Goal: Use online tool/utility: Utilize a website feature to perform a specific function

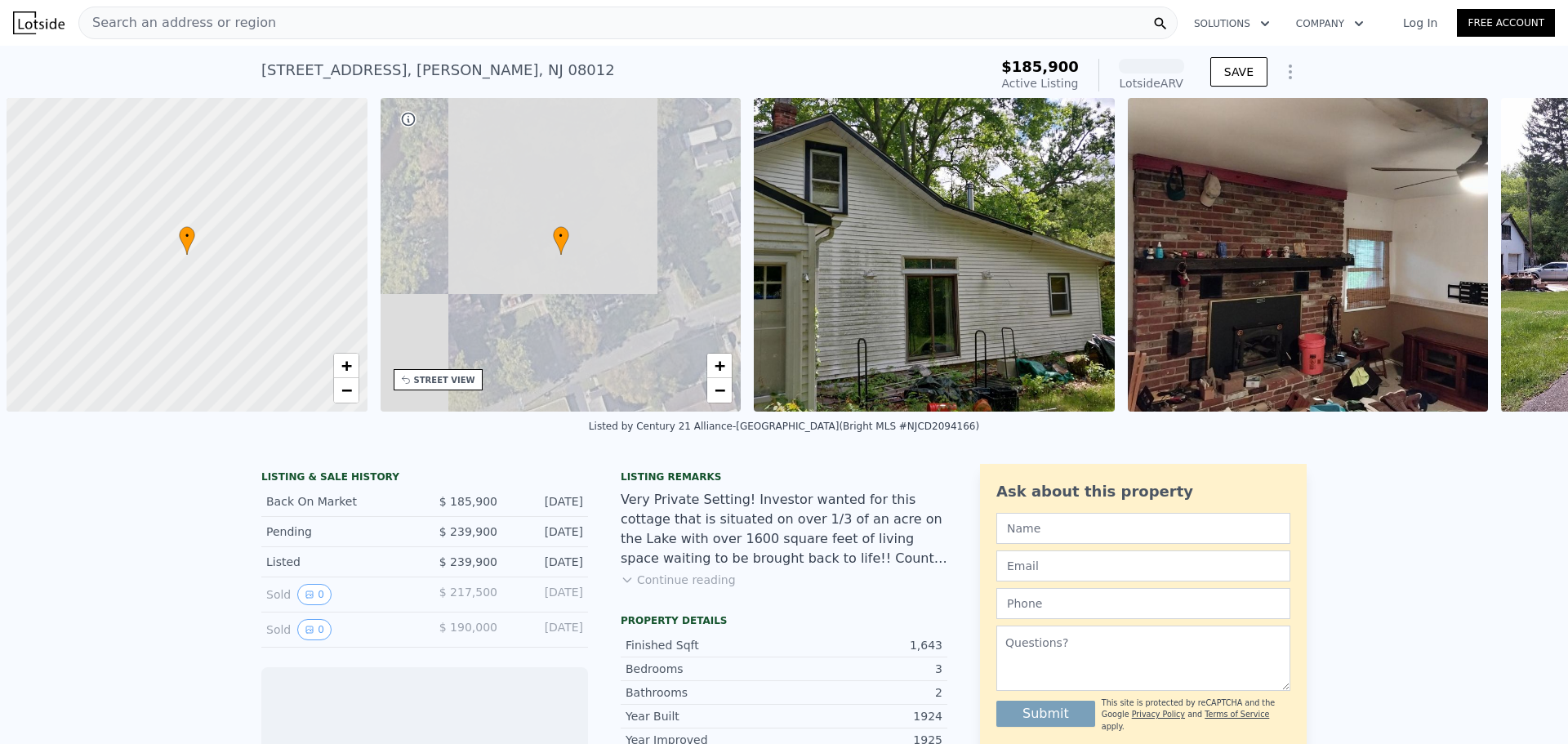
scroll to position [0, 7]
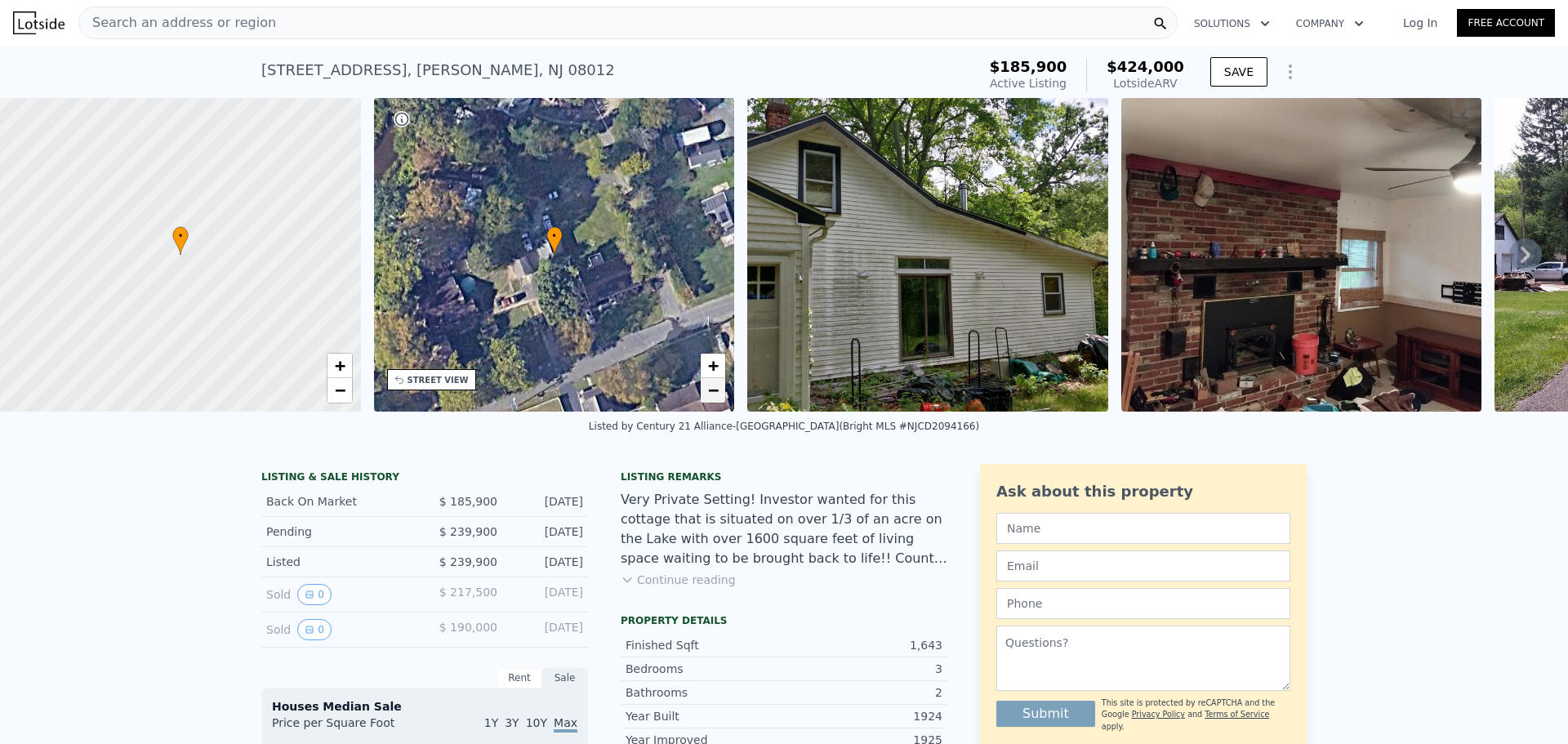
click at [712, 388] on span "−" at bounding box center [713, 390] width 10 height 21
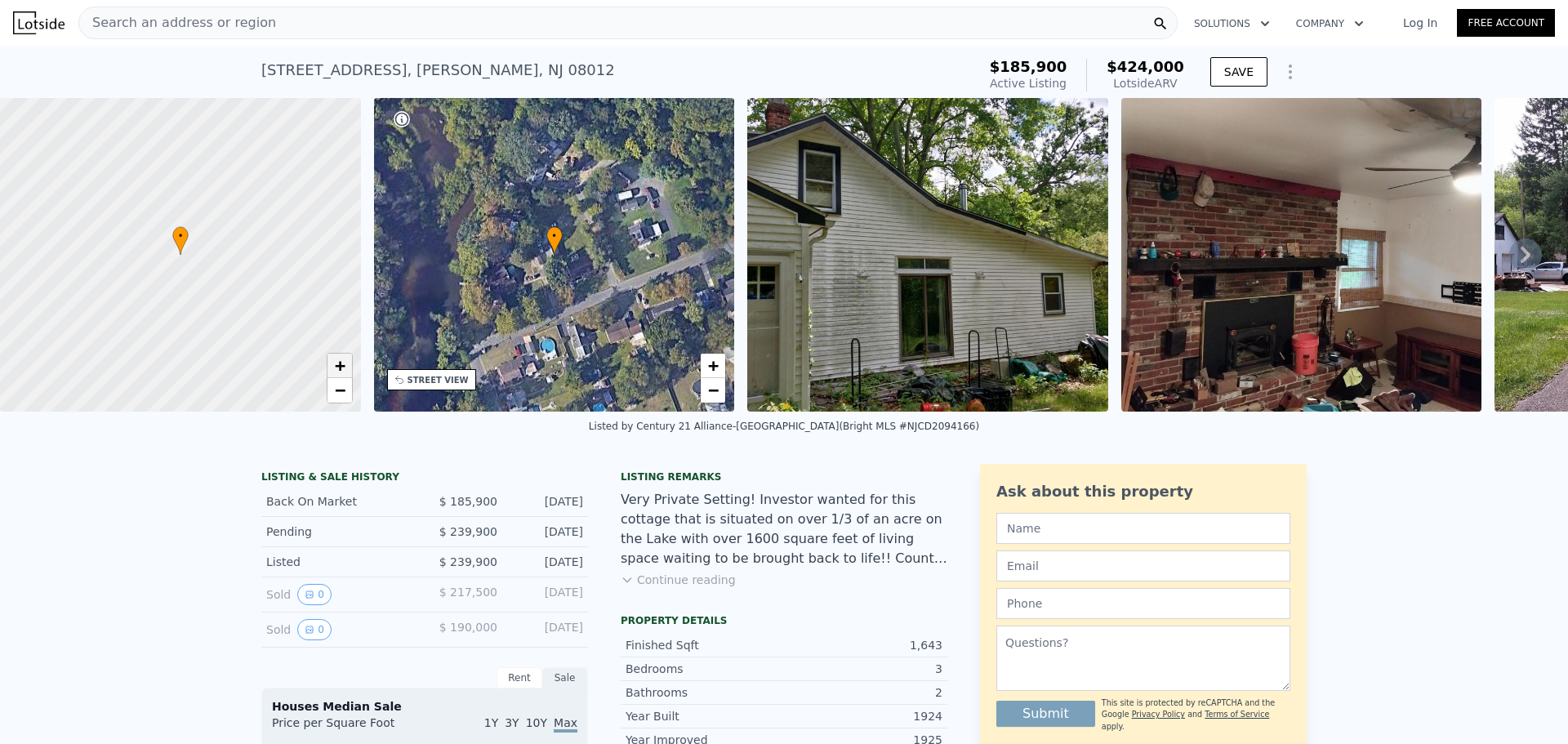
click at [335, 363] on span "+" at bounding box center [339, 365] width 10 height 21
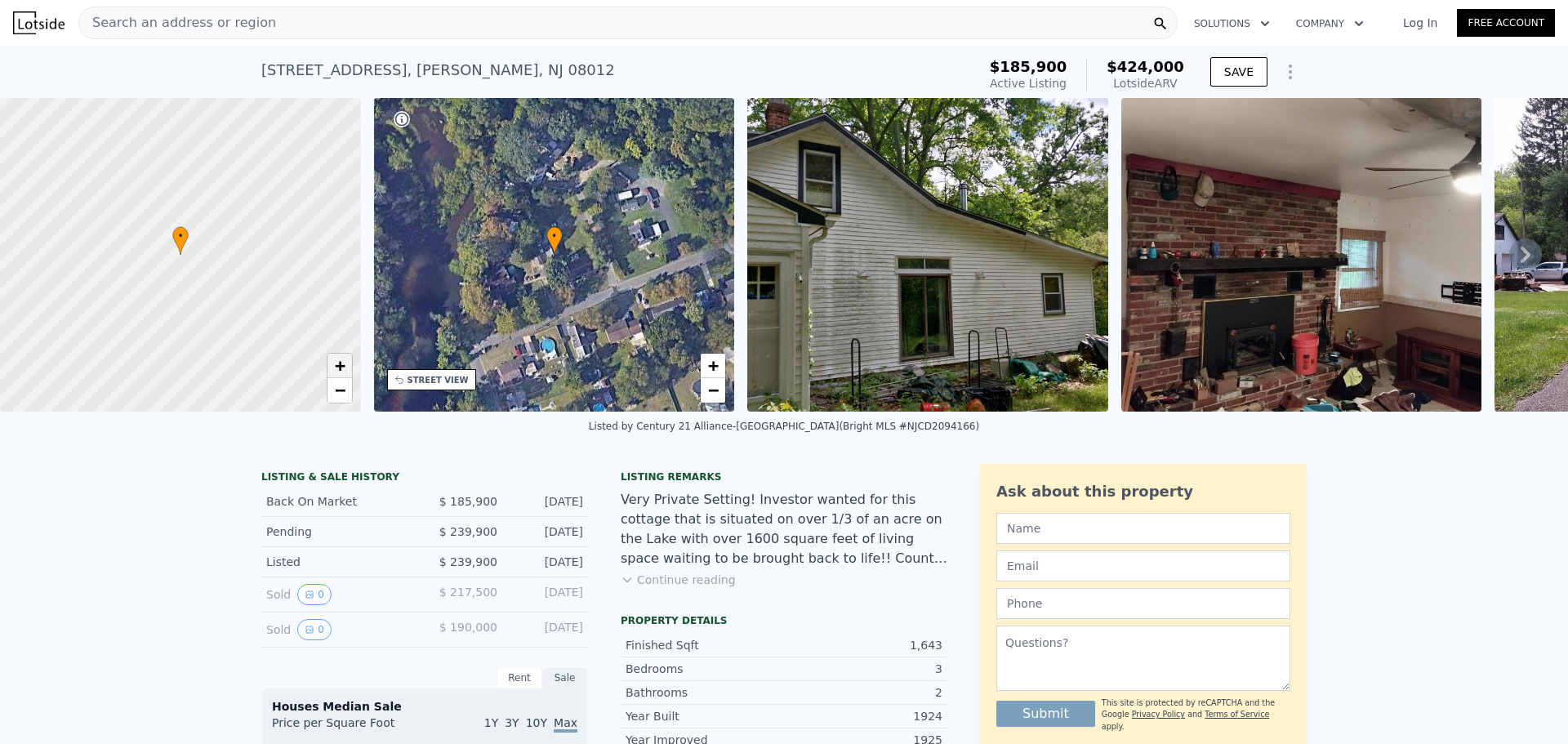
click at [335, 363] on span "+" at bounding box center [339, 365] width 10 height 21
click at [694, 587] on button "Continue reading" at bounding box center [678, 580] width 115 height 16
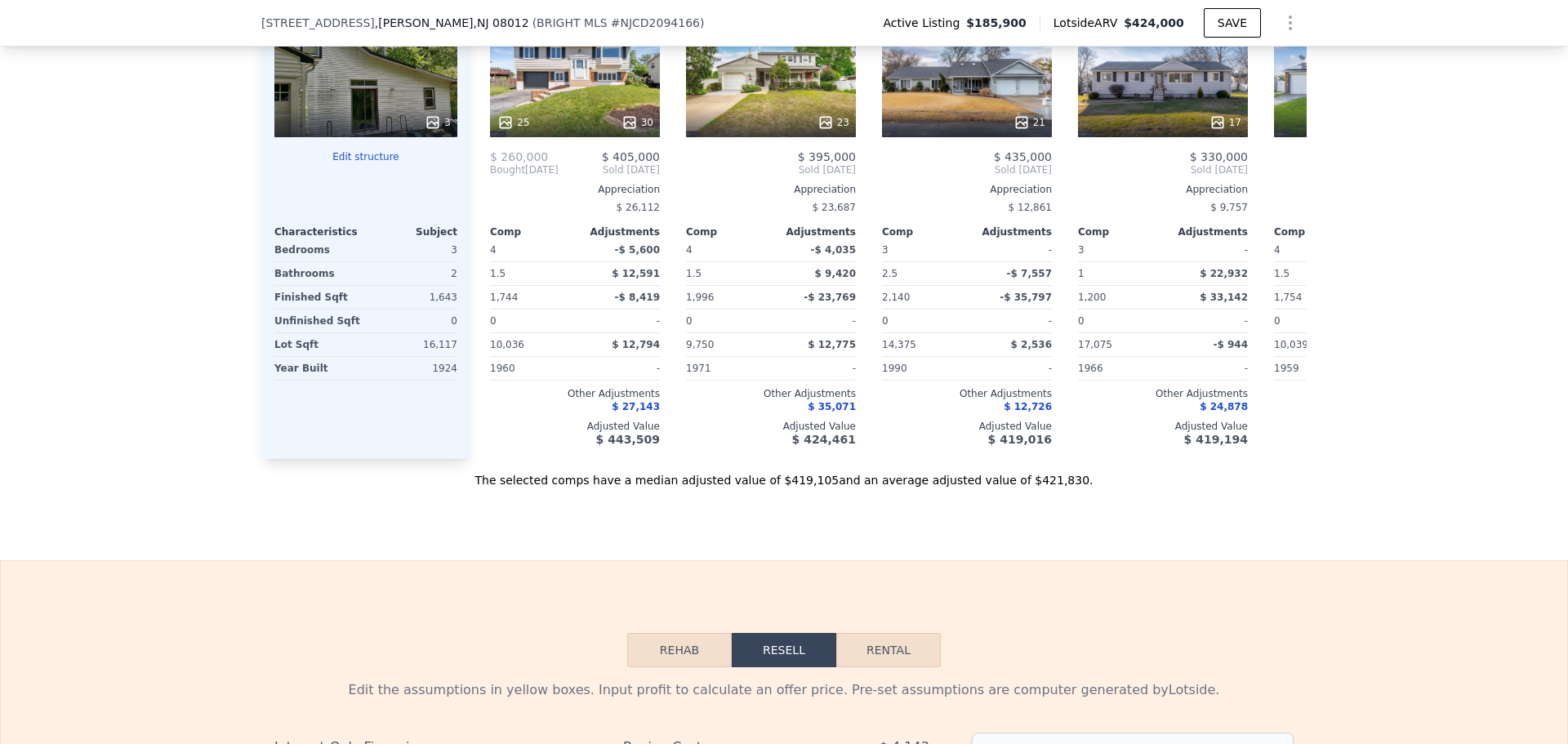
scroll to position [2035, 0]
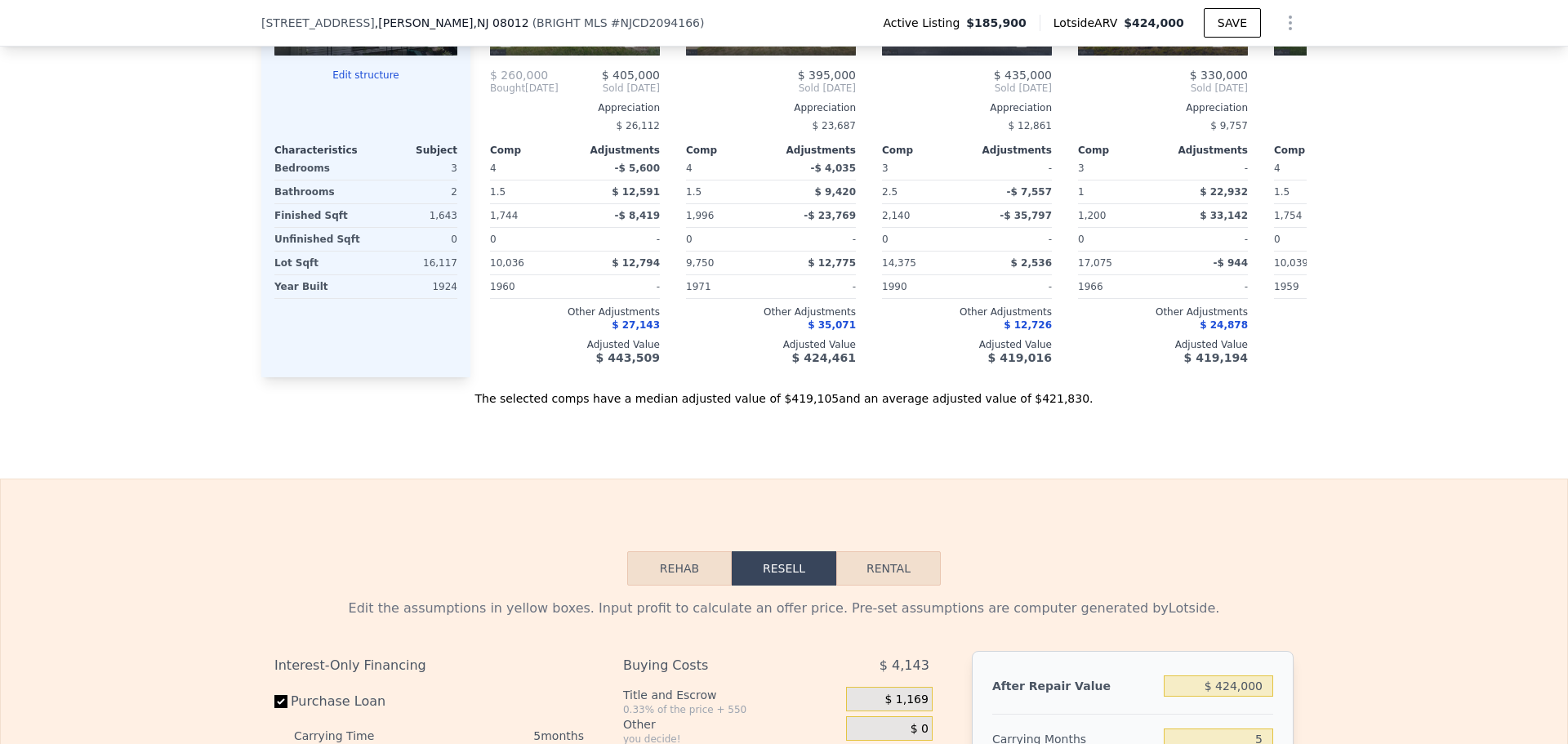
click at [882, 551] on button "Rental" at bounding box center [888, 568] width 104 height 34
select select "30"
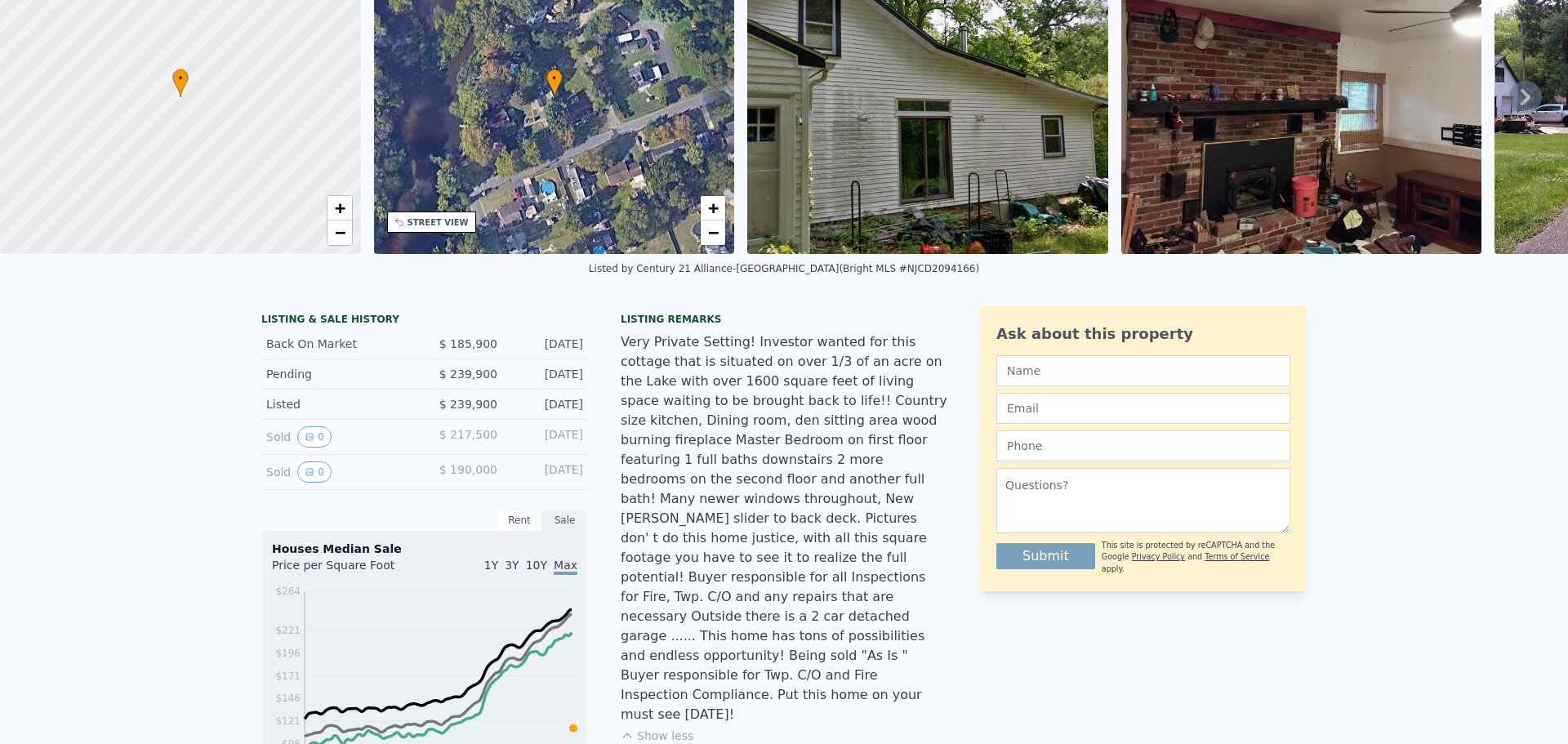
scroll to position [0, 0]
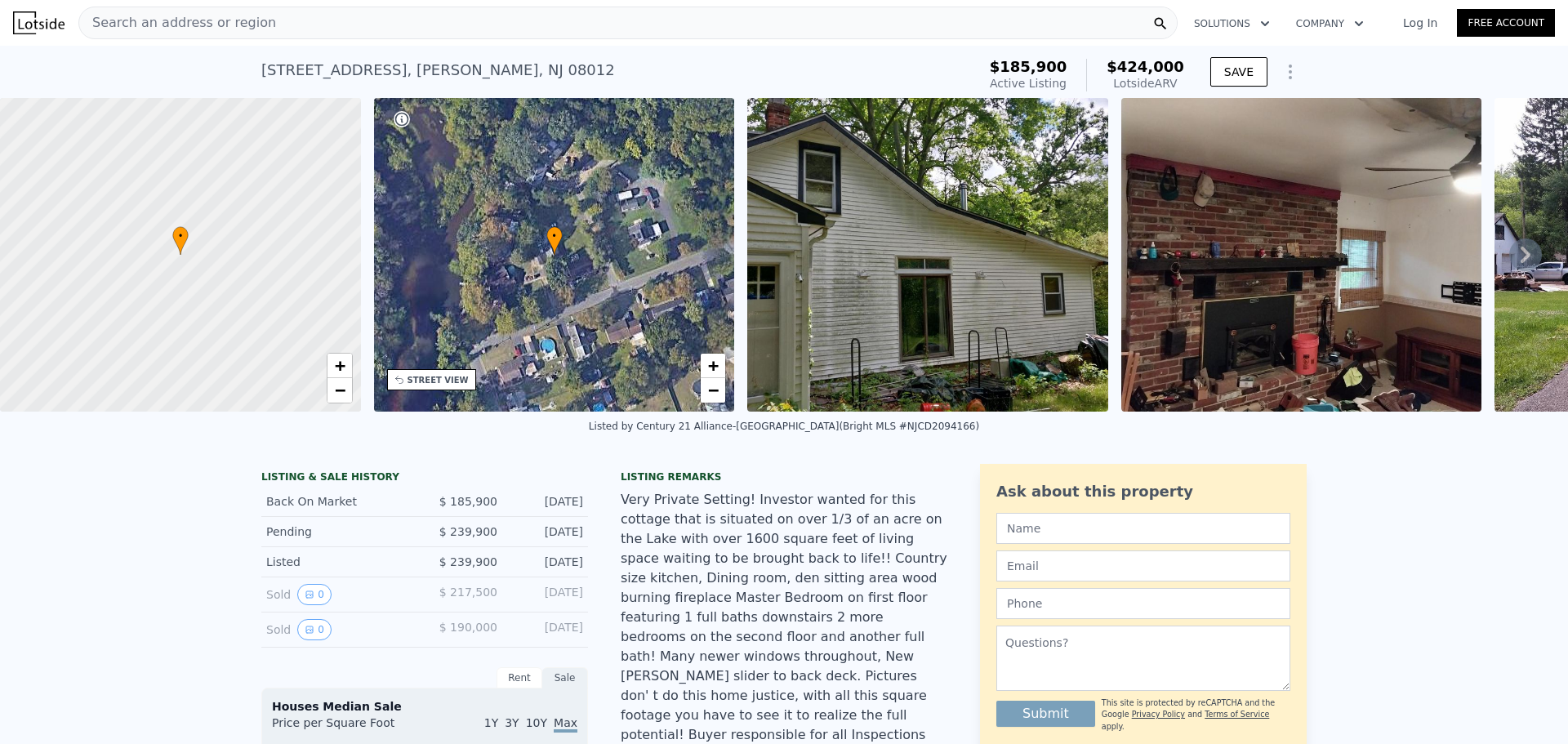
click at [1297, 283] on img at bounding box center [1301, 255] width 361 height 313
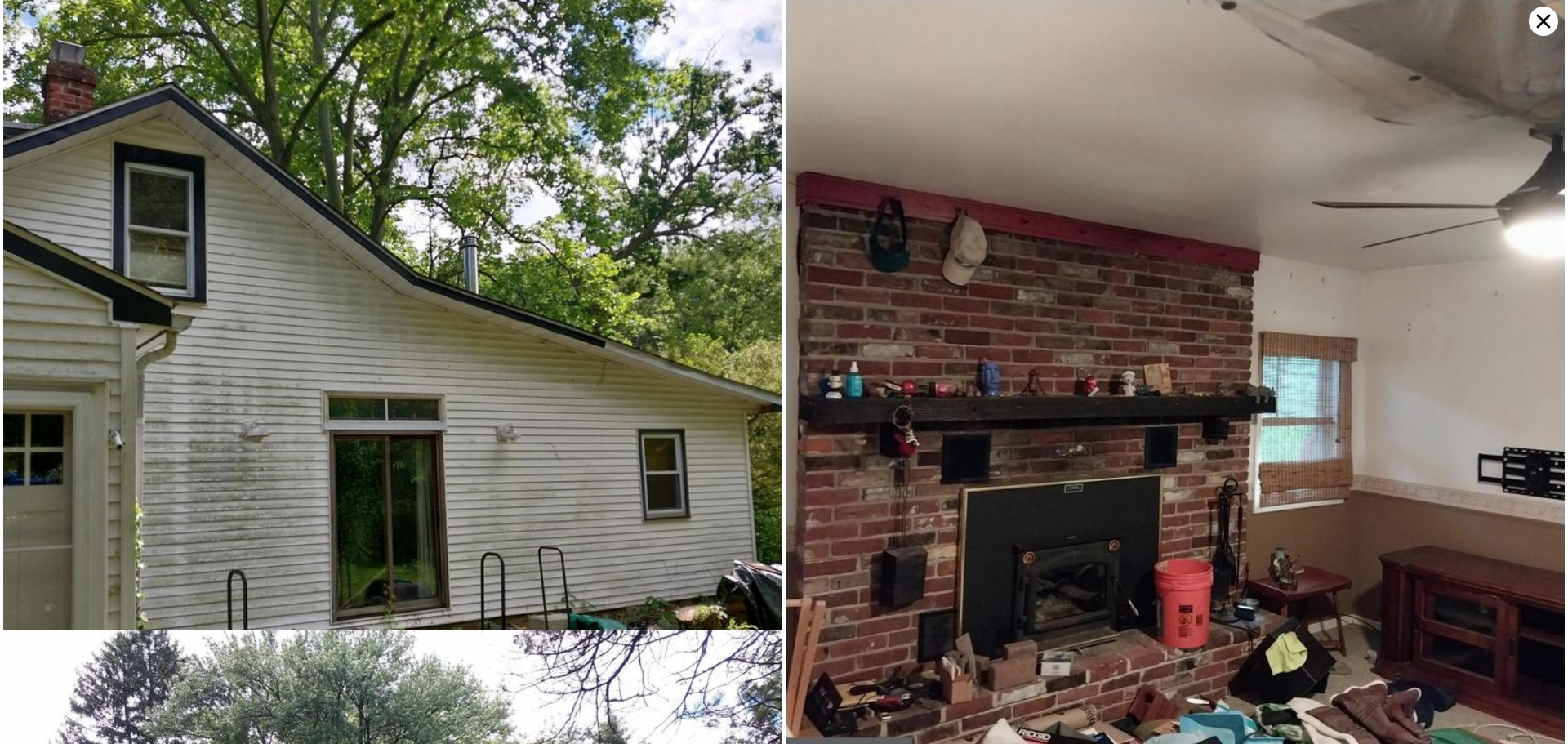
click at [1547, 22] on icon at bounding box center [1543, 22] width 29 height 29
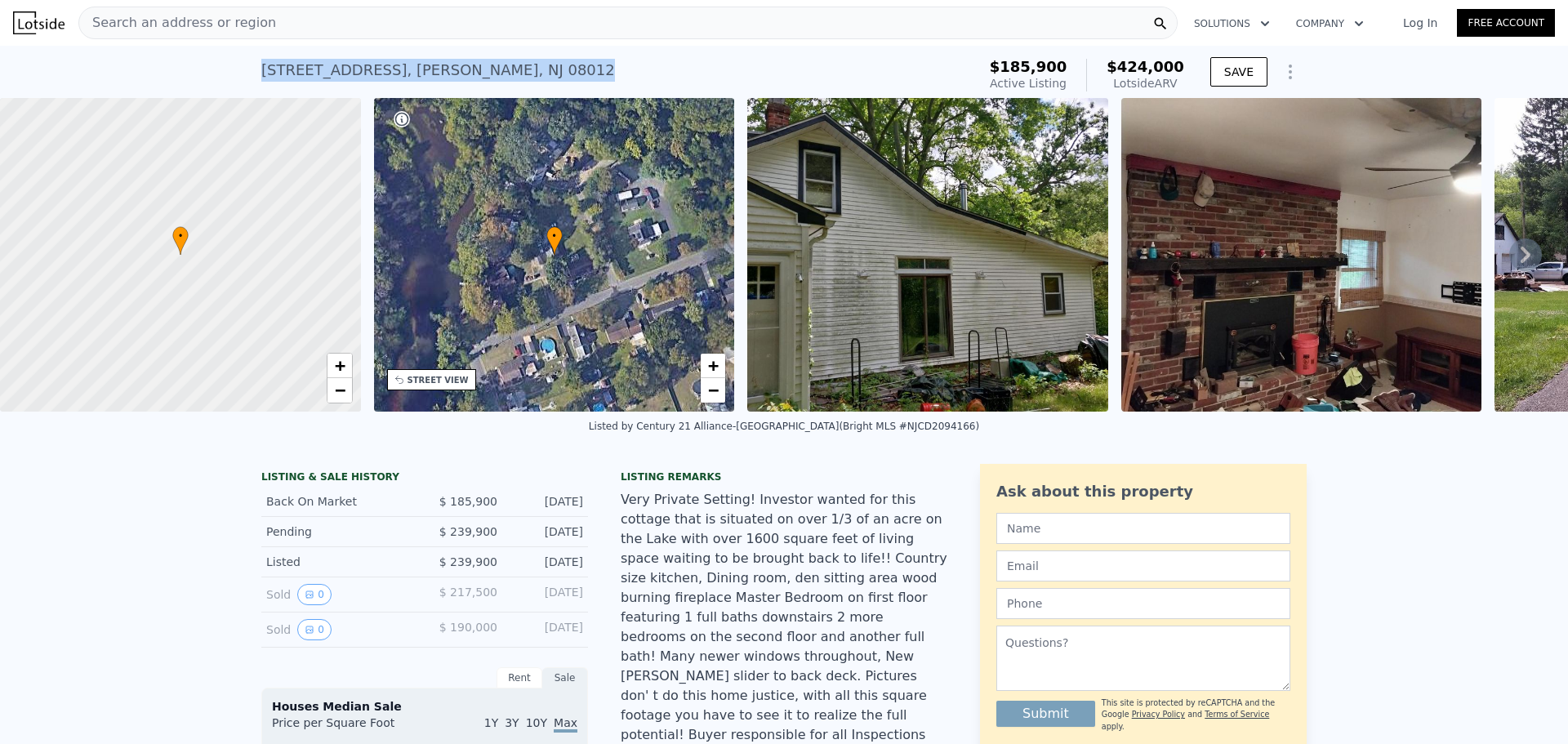
drag, startPoint x: 520, startPoint y: 71, endPoint x: 270, endPoint y: 71, distance: 250.0
click at [261, 84] on div "155 Lakefront St , Blackwood , NJ 08012 Active at $185,900 (~ARV $424k )" at bounding box center [615, 75] width 709 height 46
copy div "155 Lakefront St , Blackwood , NJ 08012"
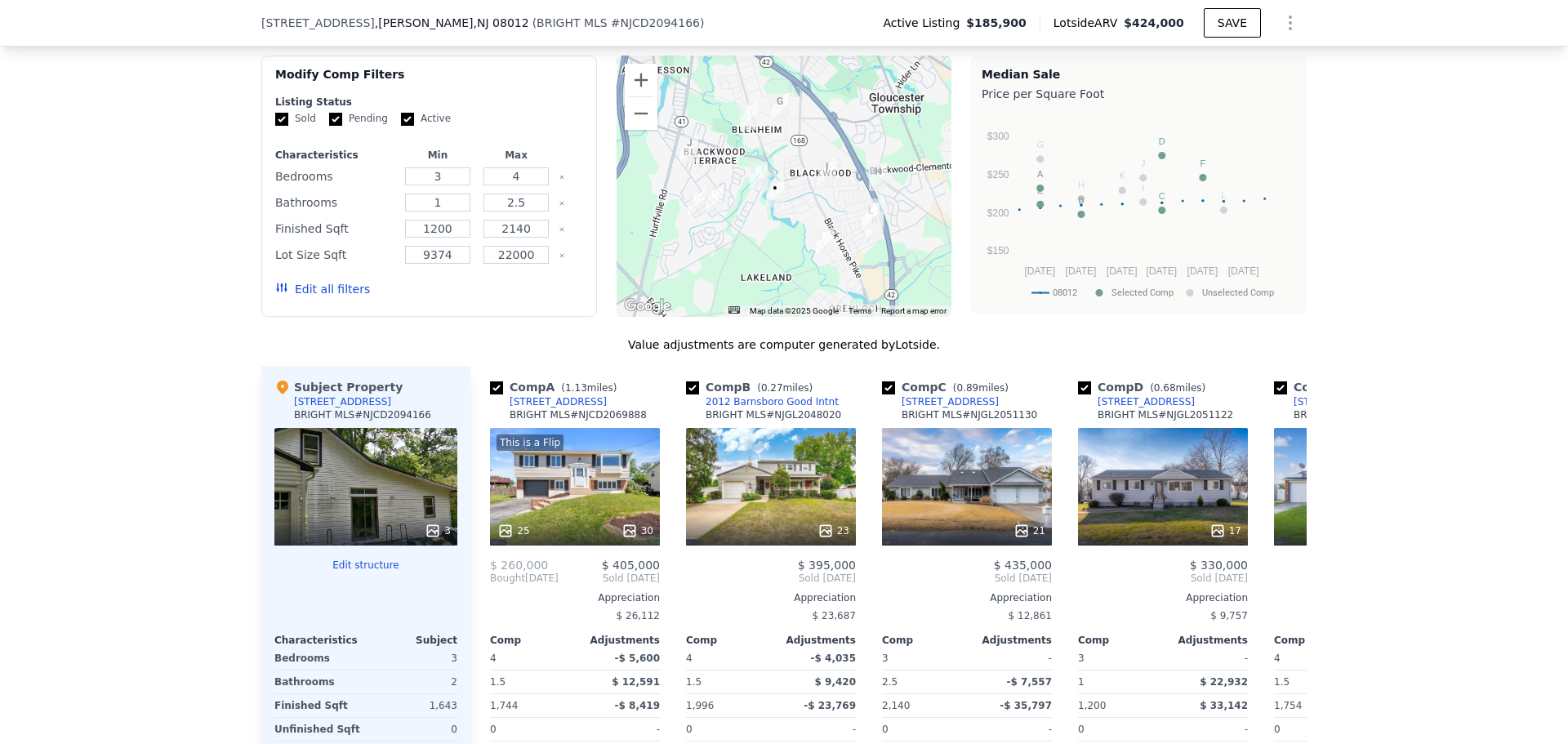
scroll to position [1627, 0]
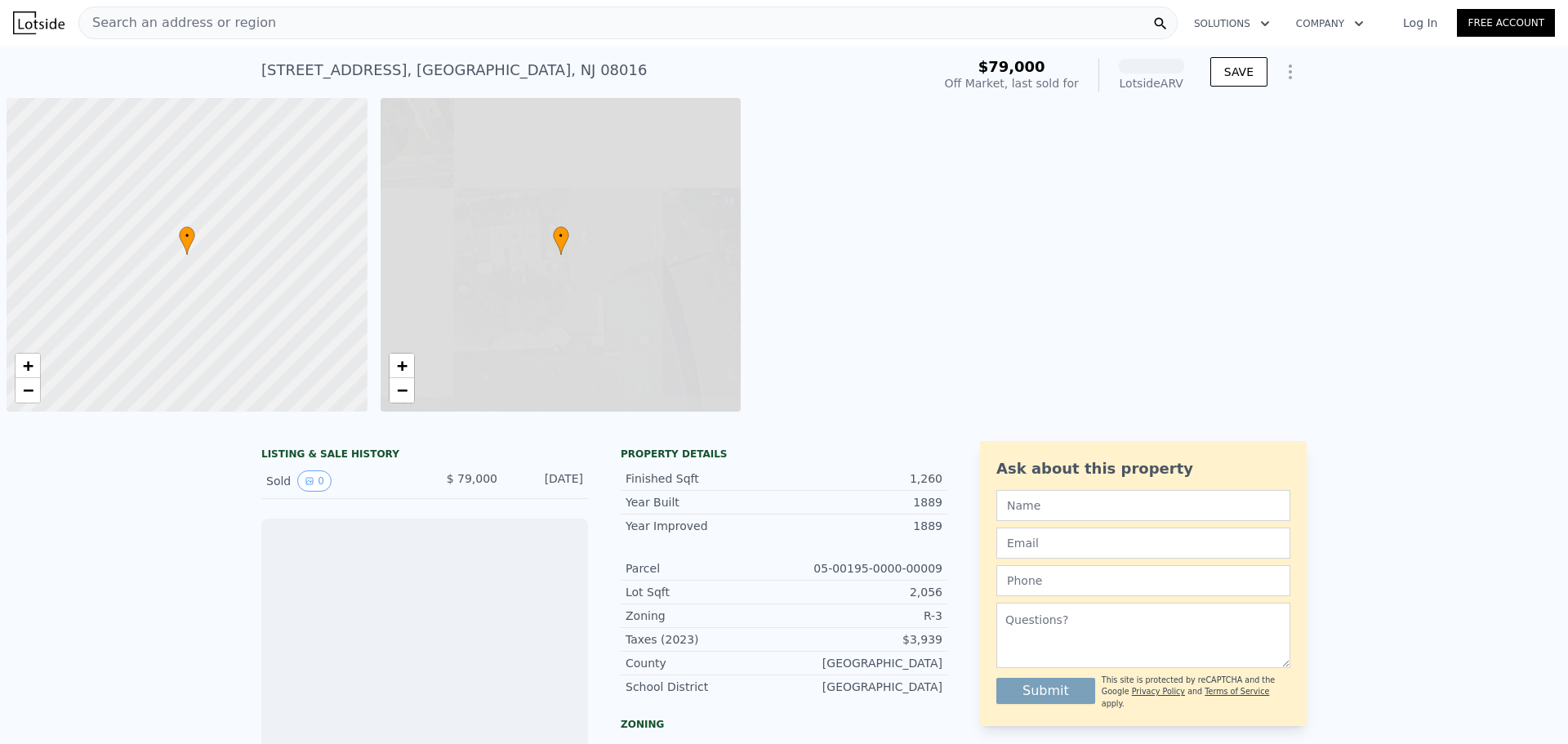
scroll to position [0, 7]
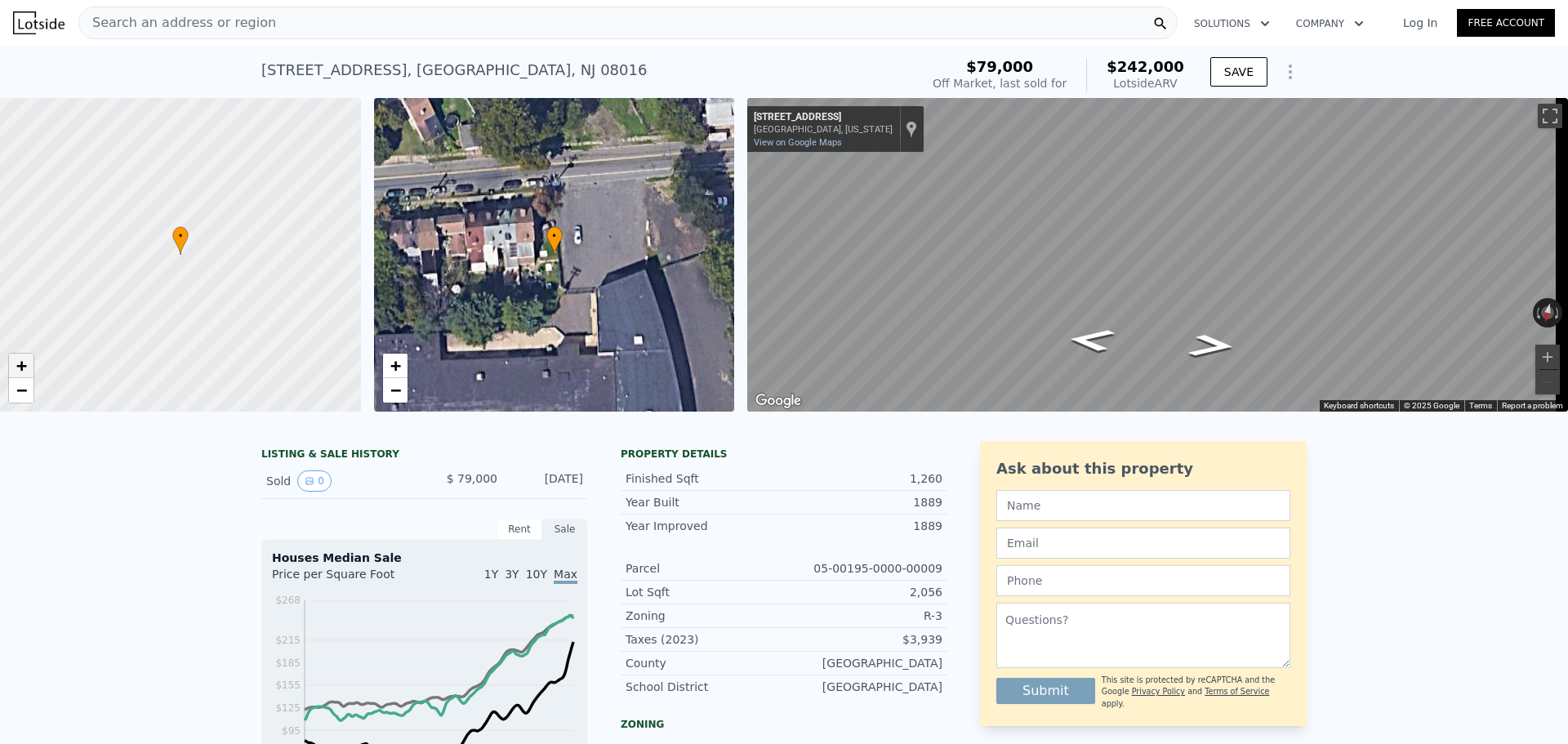
click at [23, 356] on span "+" at bounding box center [22, 365] width 10 height 21
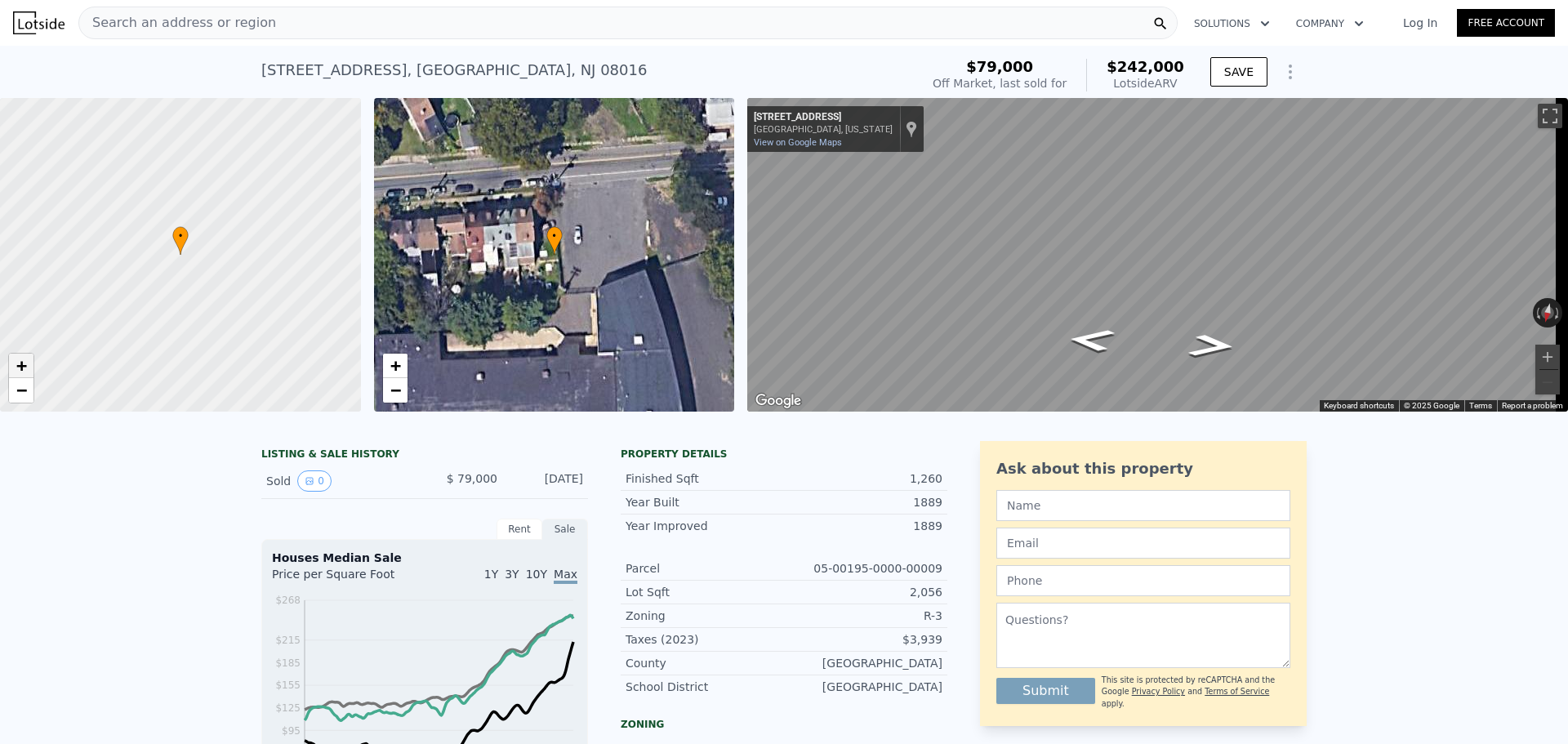
click at [23, 356] on span "+" at bounding box center [22, 365] width 10 height 21
click at [1078, 20] on div "Search an address or region" at bounding box center [628, 23] width 1099 height 33
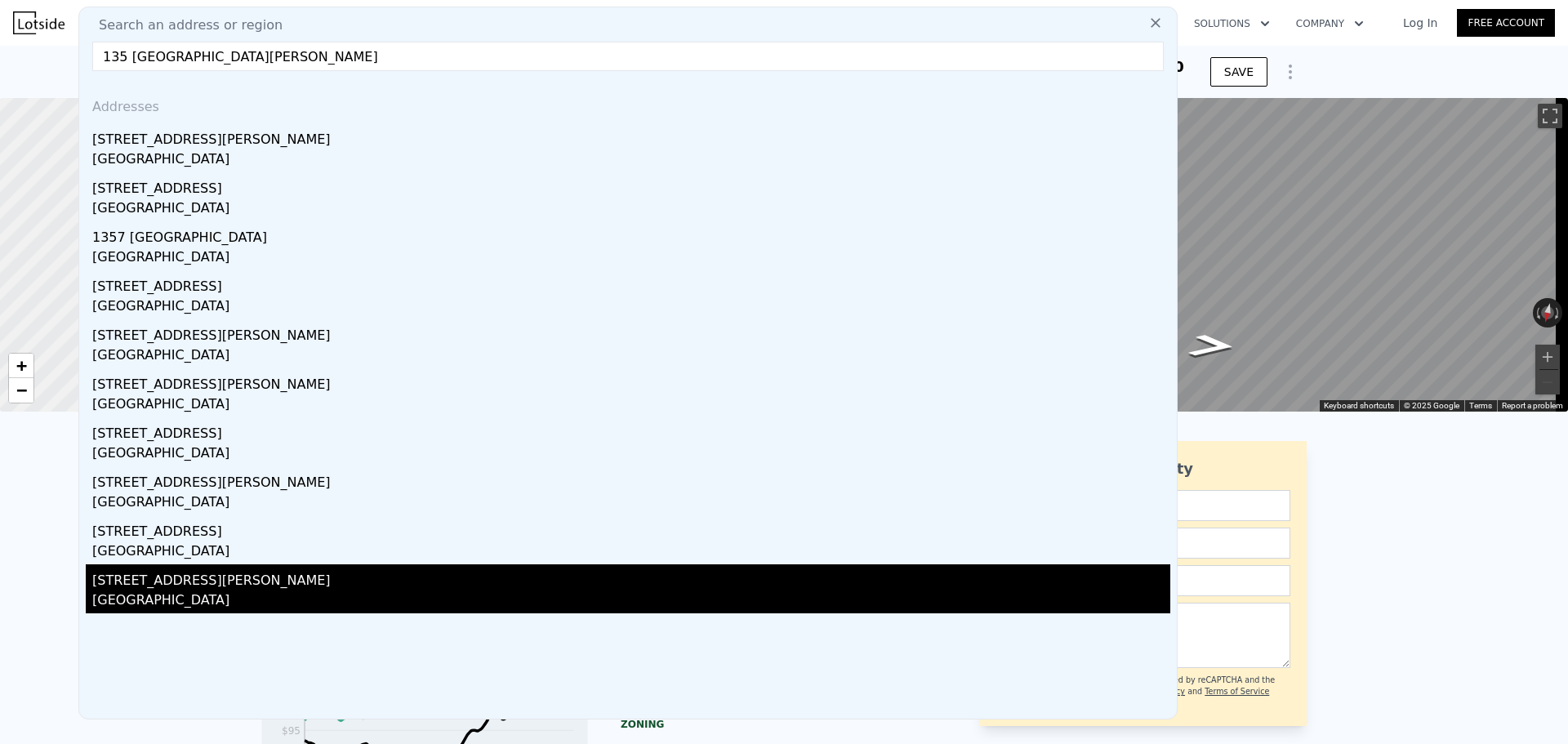
type input "135 [GEOGRAPHIC_DATA][PERSON_NAME]"
click at [278, 599] on div "[GEOGRAPHIC_DATA]" at bounding box center [631, 601] width 1078 height 23
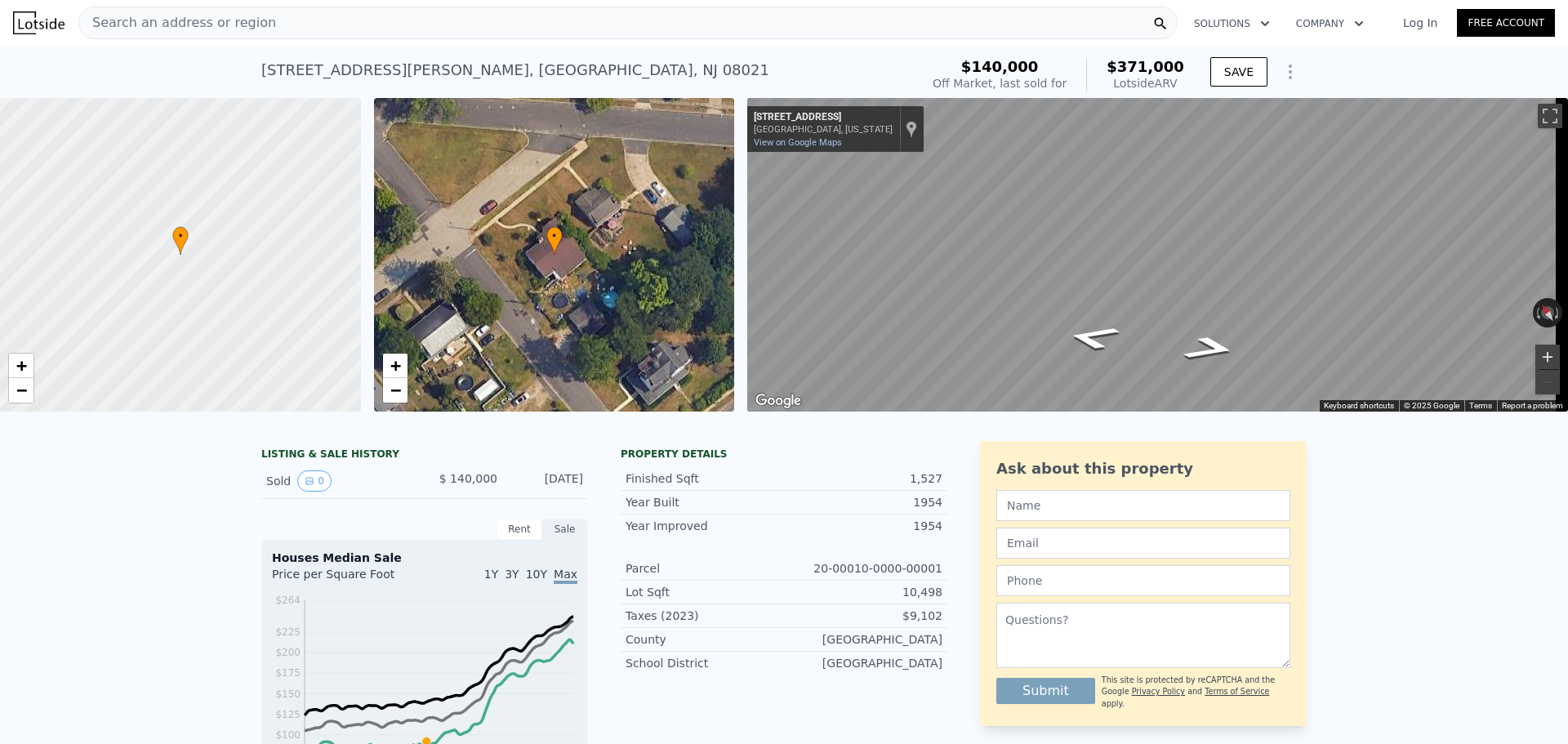
click at [1535, 356] on button "Zoom in" at bounding box center [1547, 356] width 24 height 24
click at [1535, 357] on button "Zoom in" at bounding box center [1547, 356] width 24 height 24
click at [1535, 382] on button "Zoom out" at bounding box center [1547, 381] width 24 height 24
click at [1119, 337] on div "Map" at bounding box center [1157, 255] width 821 height 313
click at [1539, 365] on button "Zoom in" at bounding box center [1547, 356] width 24 height 24
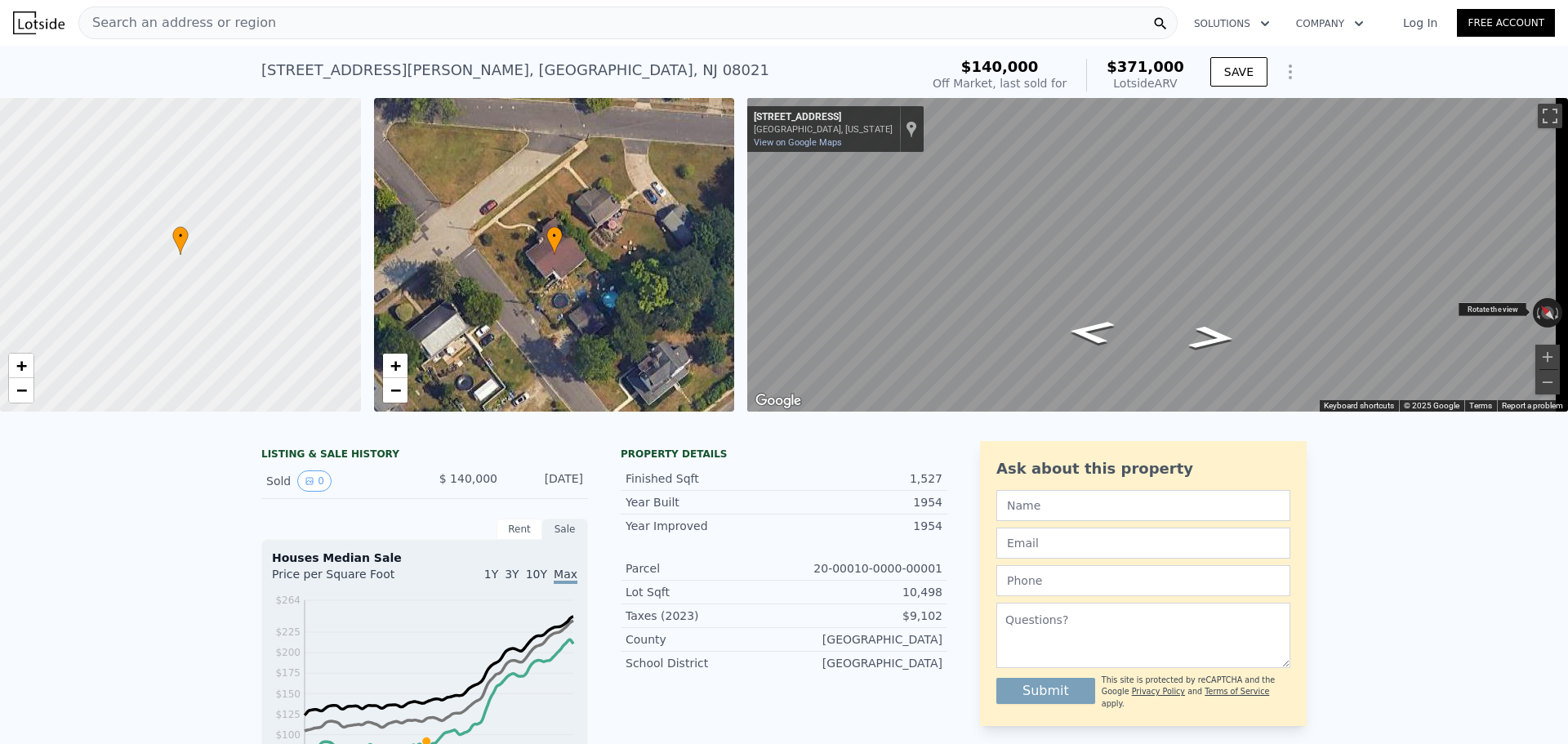
click at [1558, 326] on div "Search an address or region Solutions Company Open main menu Log In Free Accoun…" at bounding box center [784, 372] width 1568 height 744
click at [1567, 285] on div "Search an address or region Solutions Company Open main menu Log In Free Accoun…" at bounding box center [784, 372] width 1568 height 744
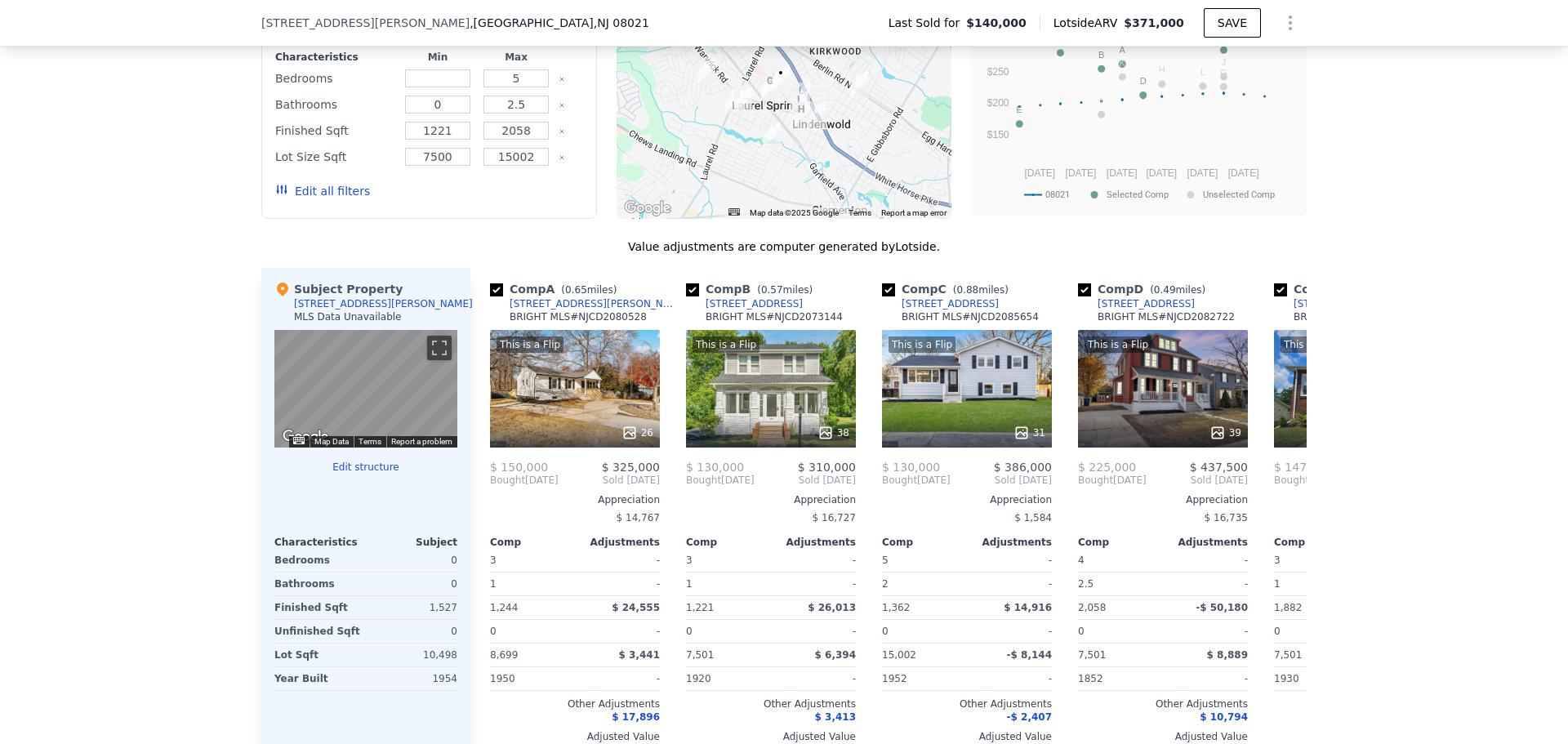
scroll to position [1464, 0]
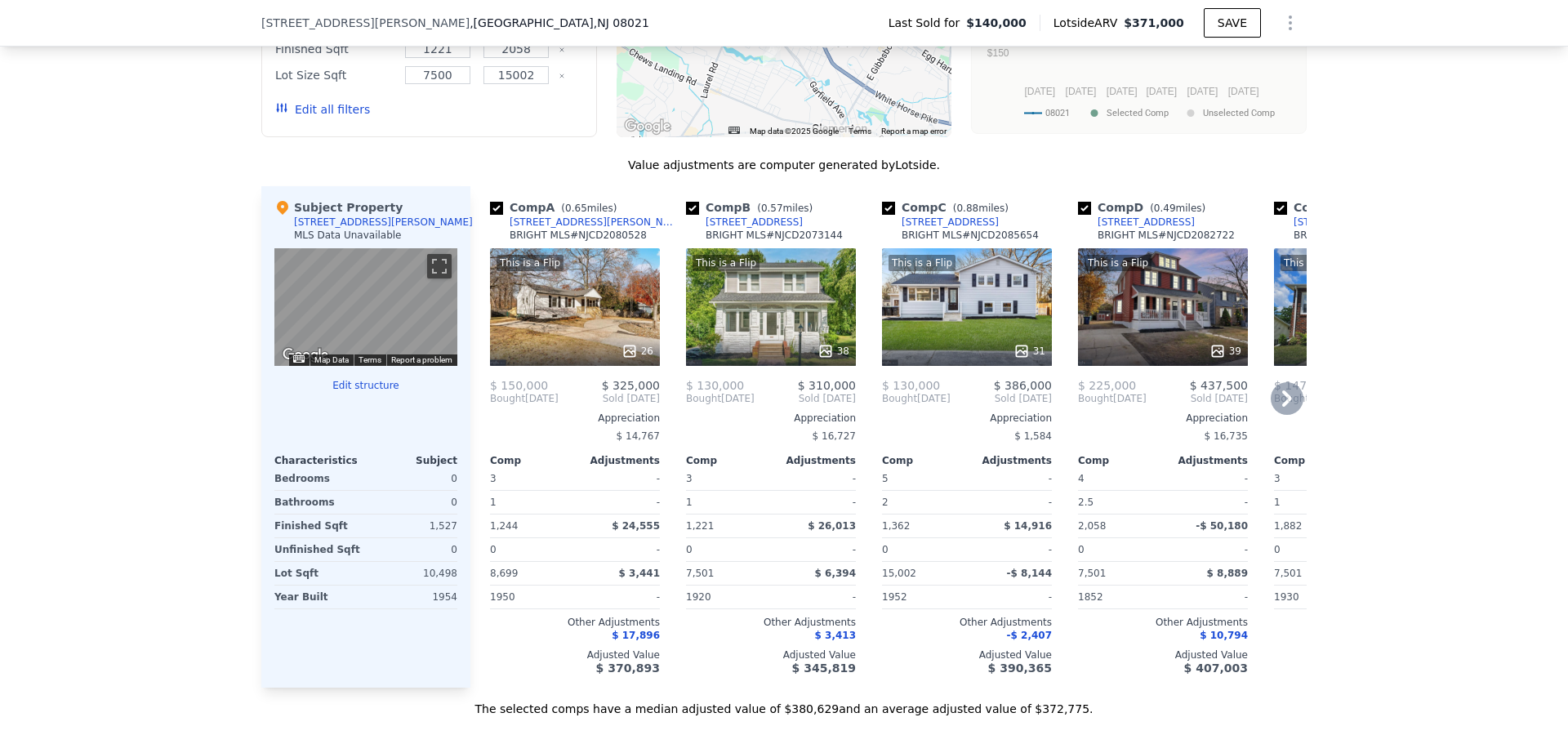
click at [1276, 410] on icon at bounding box center [1287, 399] width 33 height 33
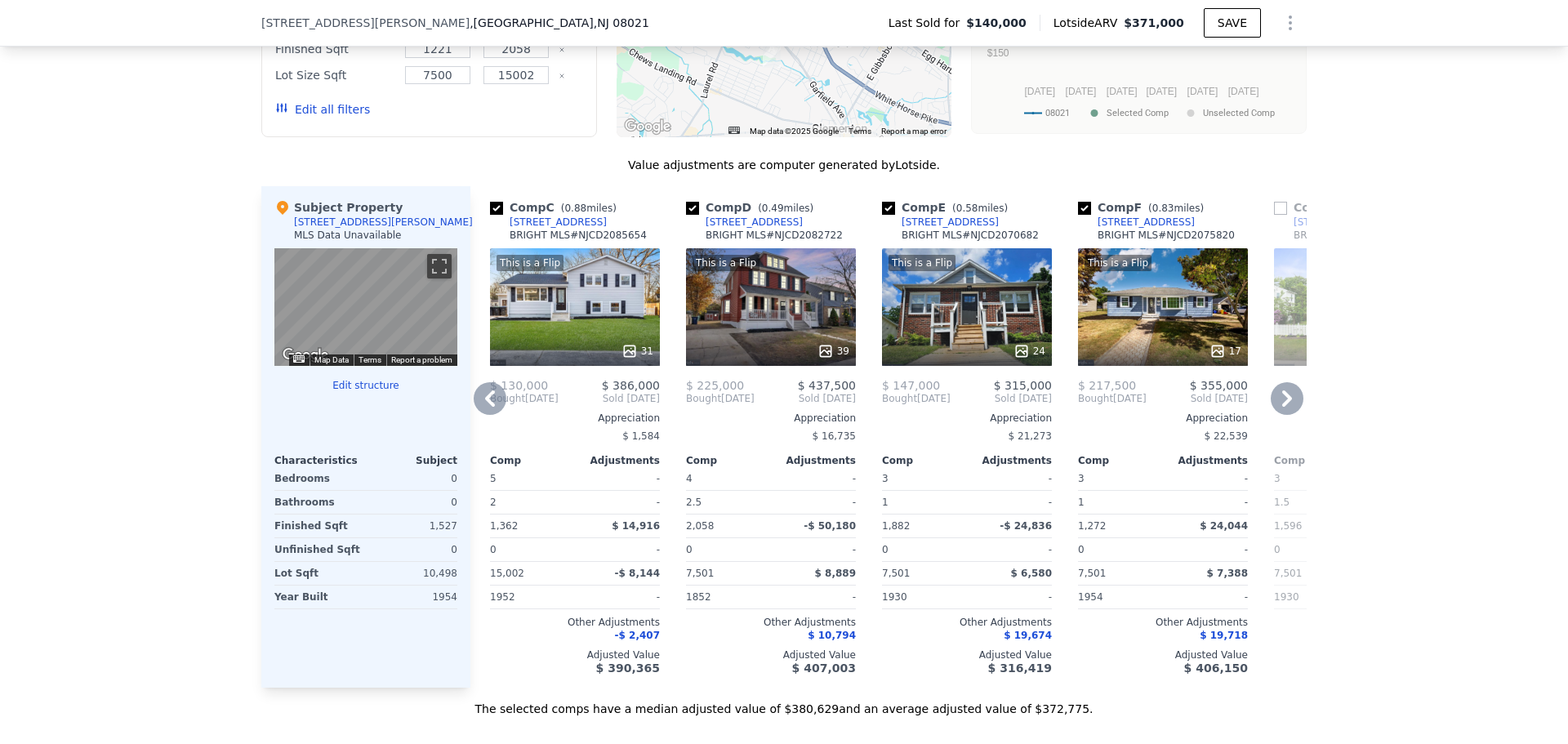
click at [1276, 411] on icon at bounding box center [1287, 399] width 33 height 33
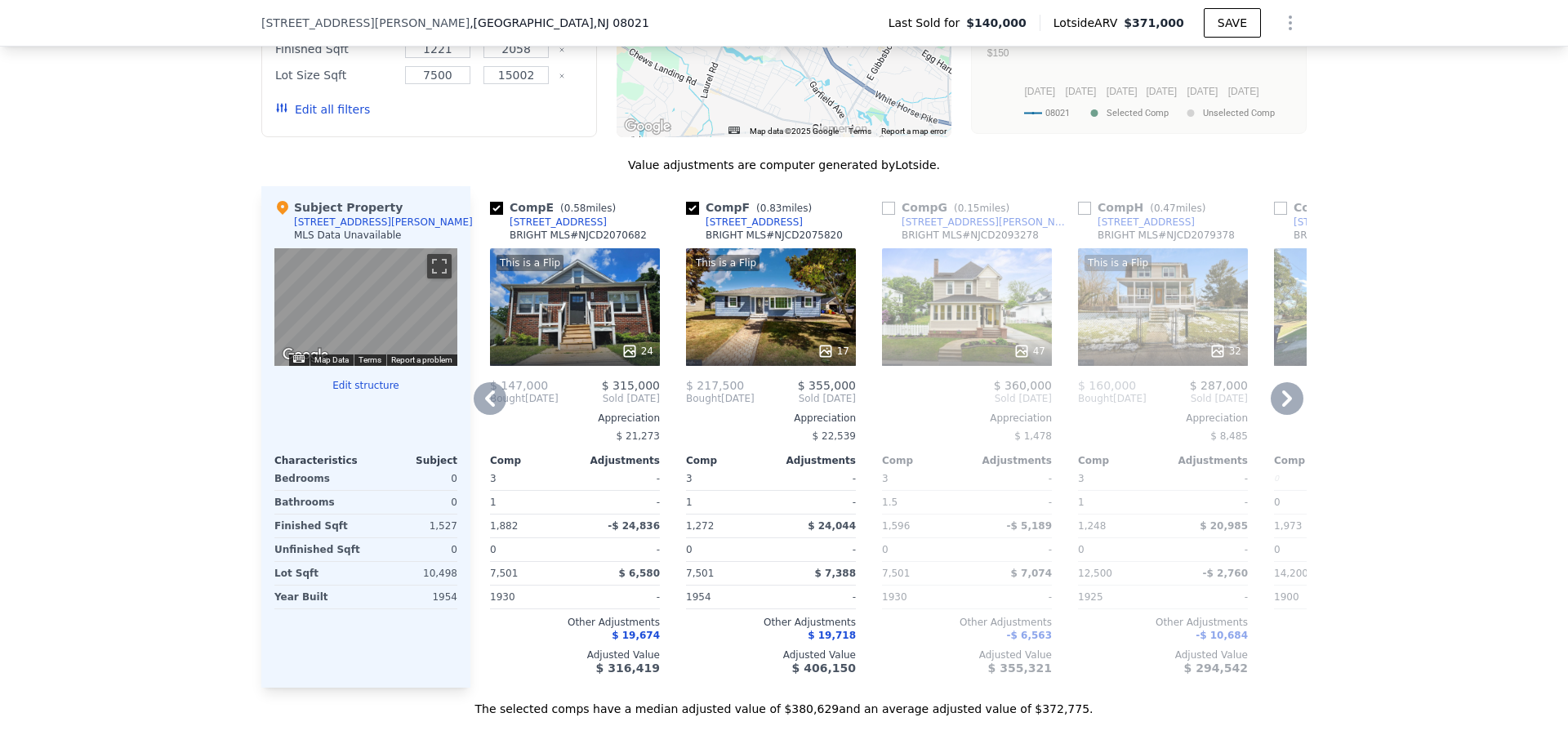
click at [370, 392] on button "Edit structure" at bounding box center [365, 385] width 183 height 13
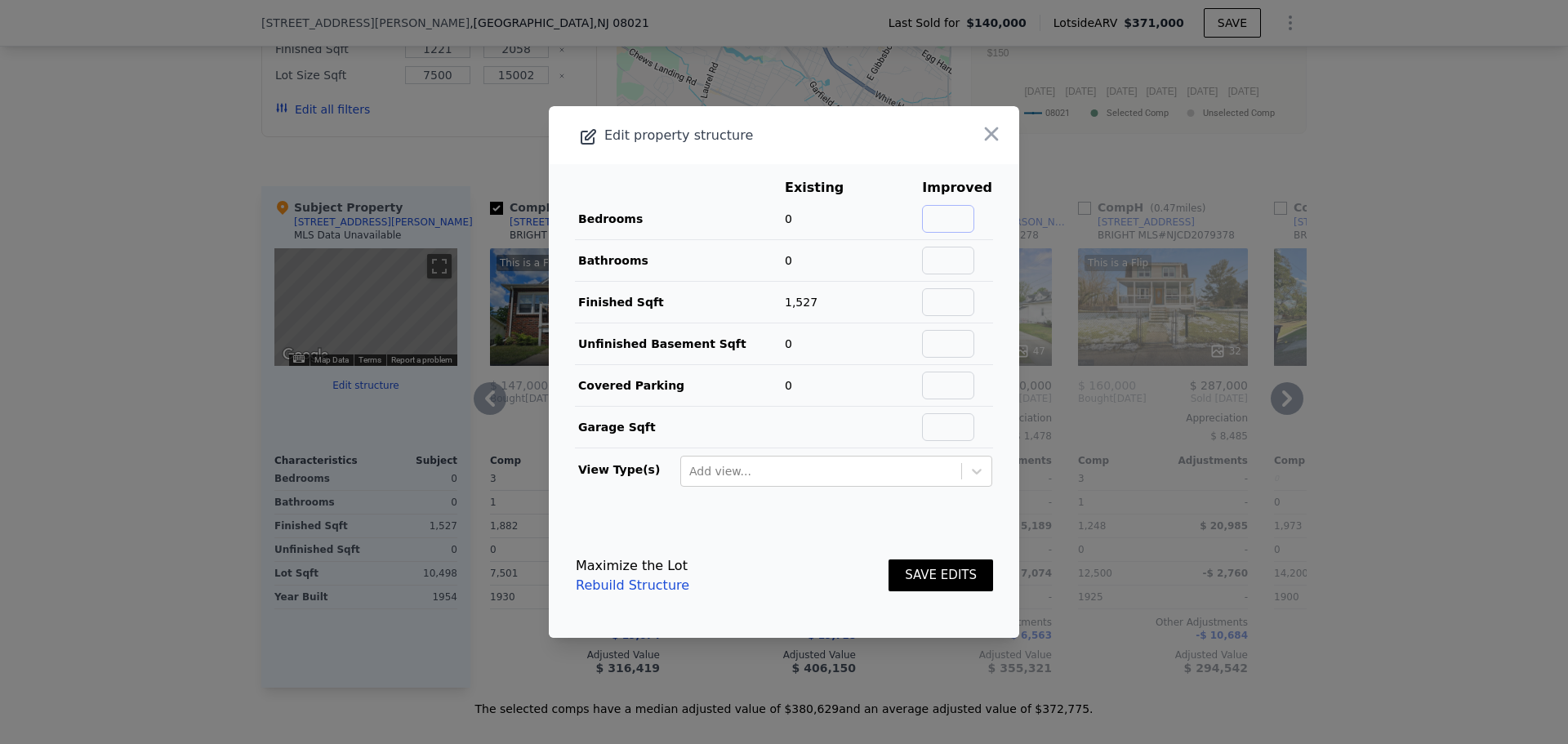
click at [951, 217] on input "text" at bounding box center [948, 219] width 53 height 28
type input "3"
type input "2"
drag, startPoint x: 954, startPoint y: 383, endPoint x: 932, endPoint y: 321, distance: 65.8
click at [954, 383] on input "text" at bounding box center [948, 385] width 53 height 28
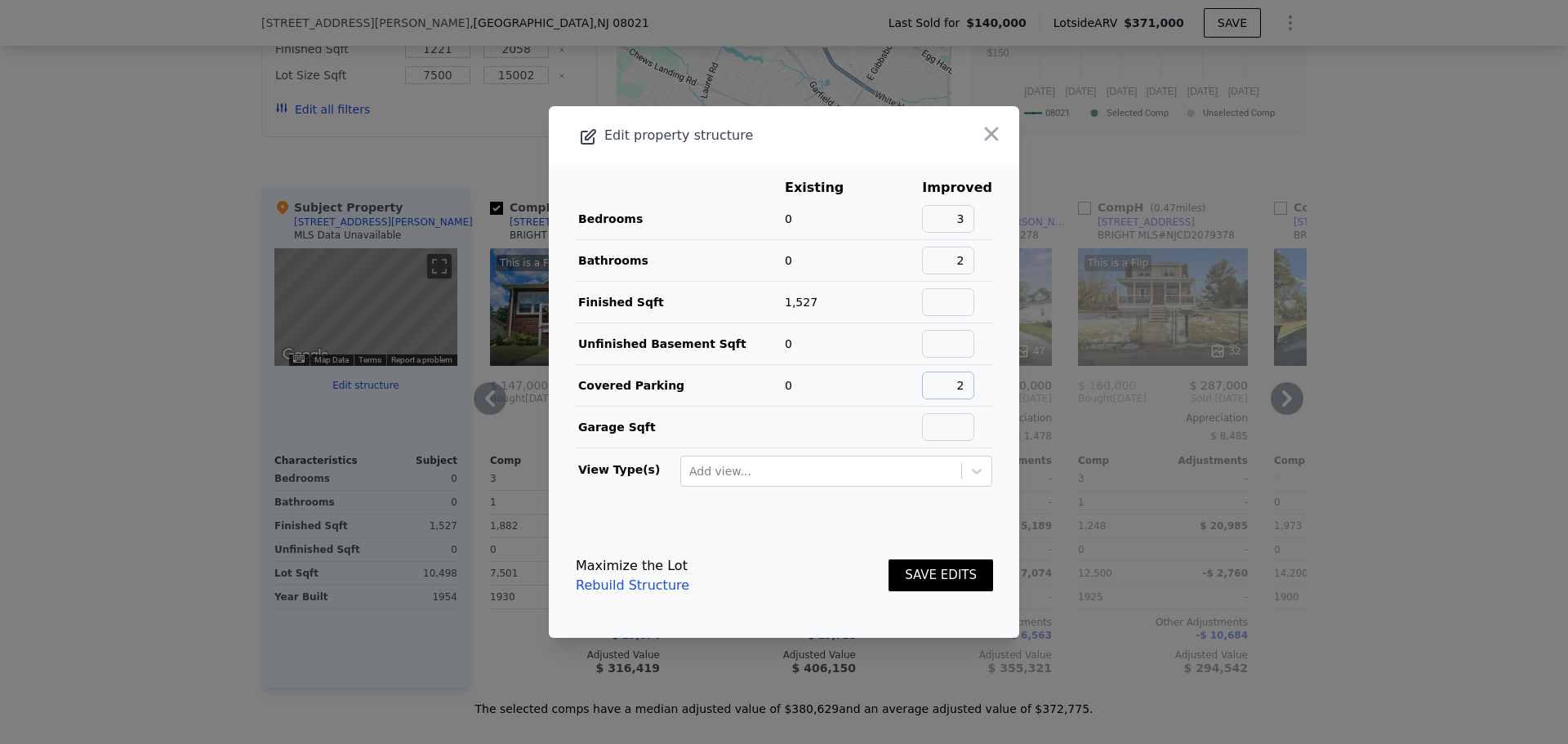
type input "2"
click at [925, 574] on button "SAVE EDITS" at bounding box center [940, 574] width 104 height 32
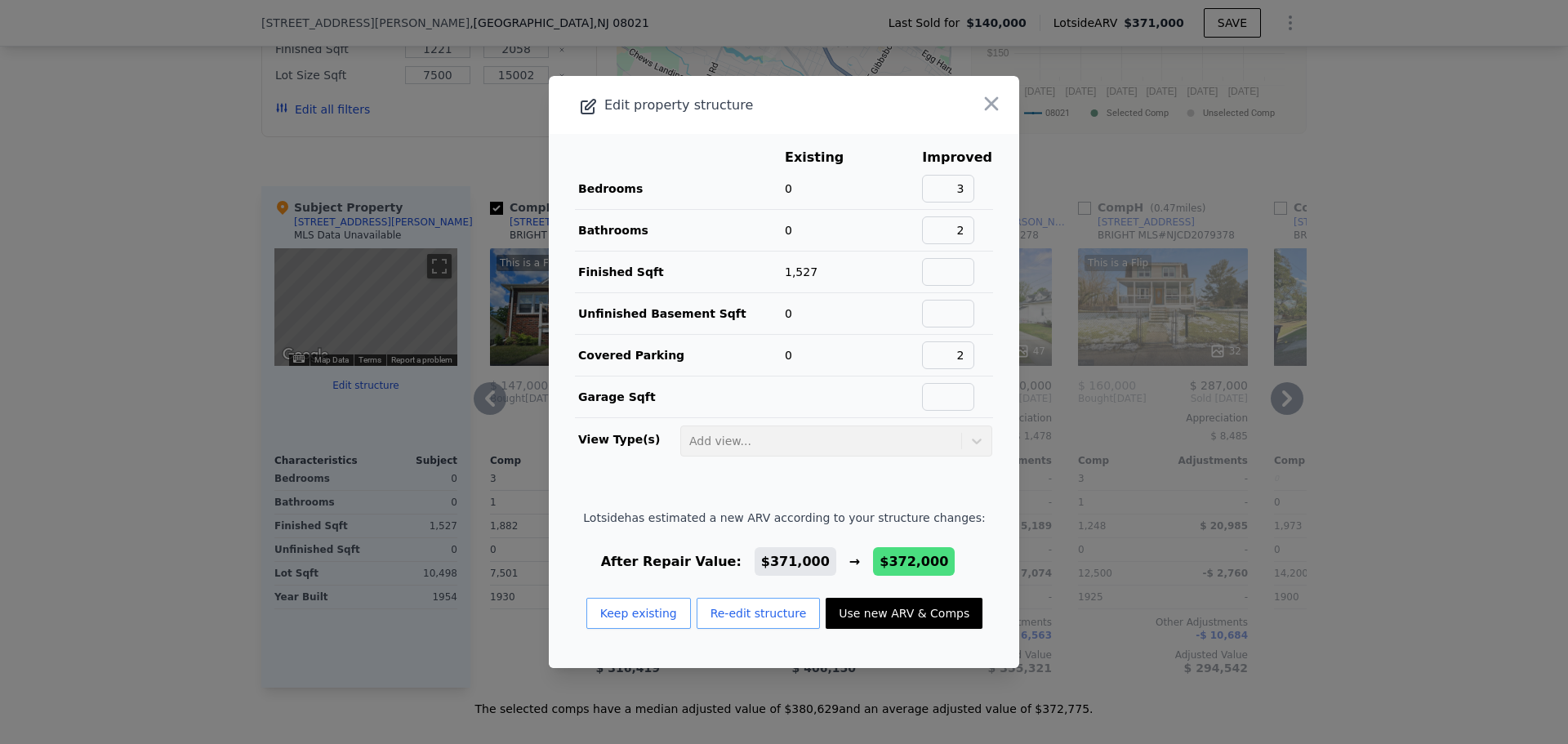
click at [899, 612] on button "Use new ARV & Comps" at bounding box center [904, 613] width 157 height 31
type input "7501"
checkbox input "false"
checkbox input "true"
type input "$ 372,000"
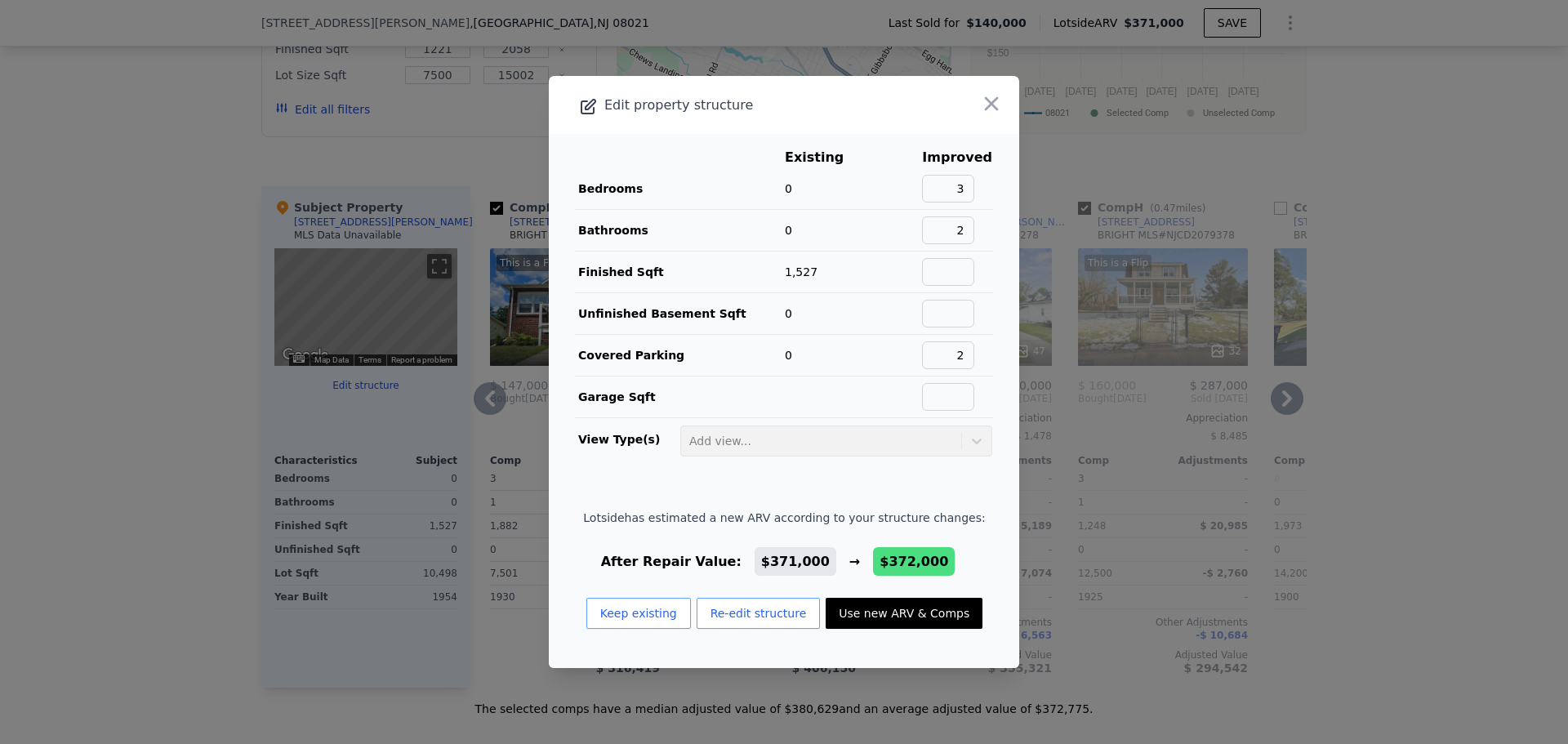
type input "$ 196,225"
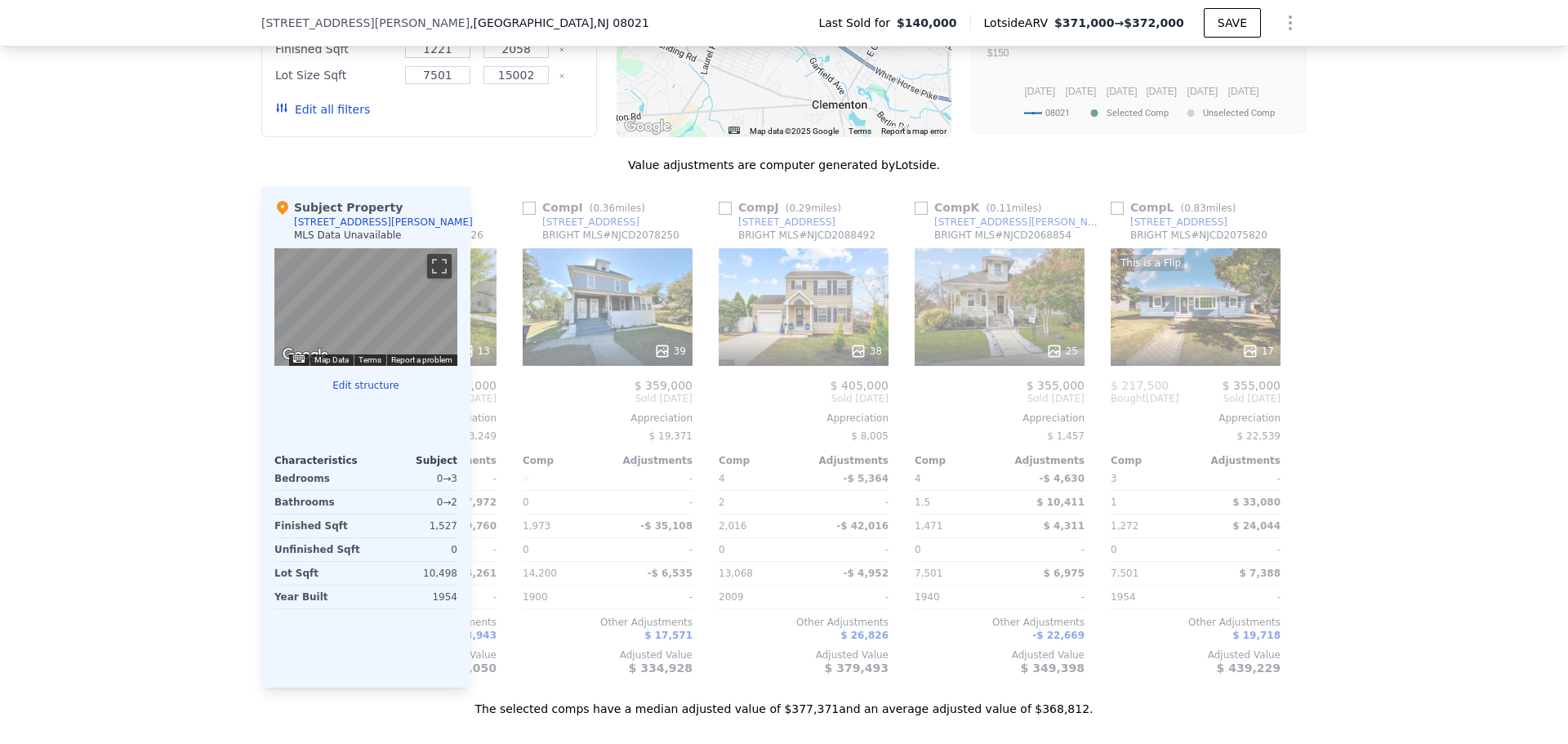
scroll to position [0, 1555]
